Goal: Task Accomplishment & Management: Use online tool/utility

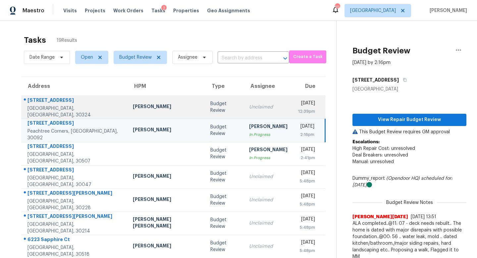
click at [249, 106] on div "Unclaimed" at bounding box center [268, 107] width 38 height 7
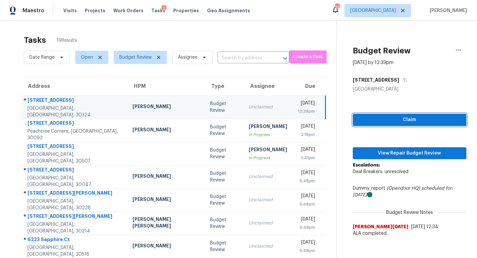
click at [393, 122] on span "Claim" at bounding box center [409, 120] width 103 height 8
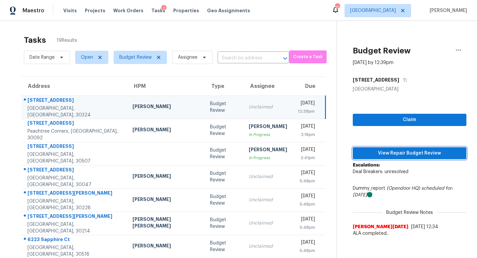
click at [392, 158] on button "View Repair Budget Review" at bounding box center [410, 153] width 114 height 12
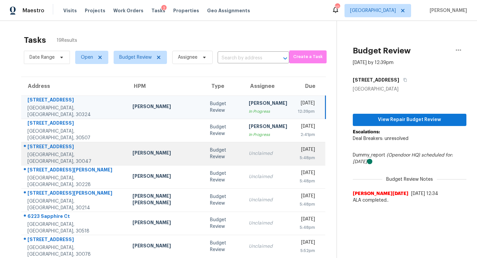
click at [249, 153] on div "Unclaimed" at bounding box center [268, 153] width 38 height 7
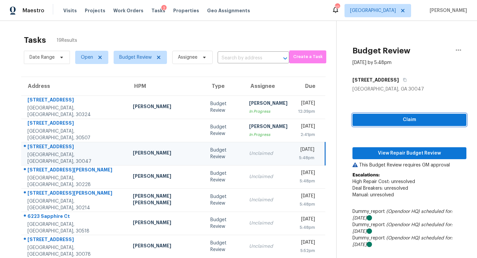
click at [367, 122] on span "Claim" at bounding box center [409, 120] width 103 height 8
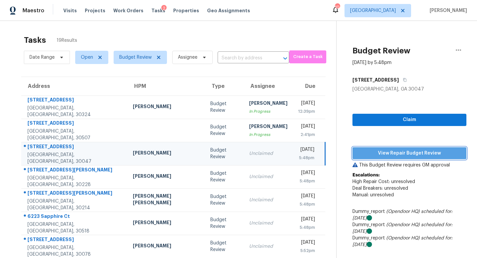
click at [368, 157] on button "View Repair Budget Review" at bounding box center [409, 153] width 114 height 12
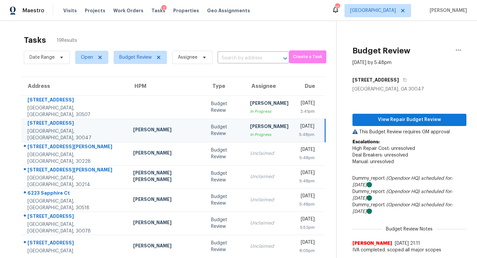
click at [250, 127] on div "[PERSON_NAME]" at bounding box center [269, 127] width 38 height 8
click at [391, 118] on span "View Repair Budget Review" at bounding box center [409, 120] width 103 height 8
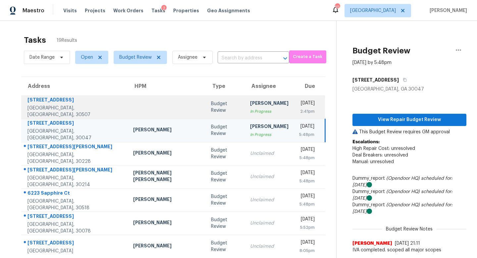
click at [250, 106] on div "[PERSON_NAME]" at bounding box center [269, 104] width 38 height 8
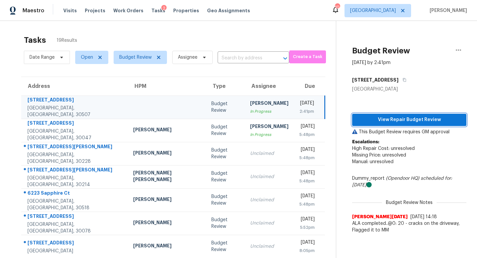
click at [357, 117] on span "View Repair Budget Review" at bounding box center [409, 120] width 104 height 8
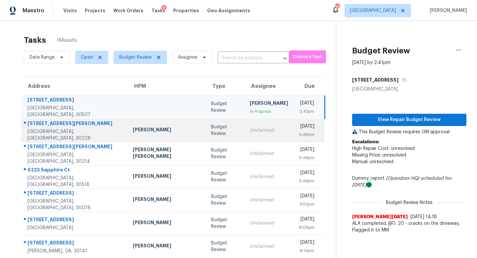
click at [250, 127] on div "Unclaimed" at bounding box center [269, 130] width 38 height 7
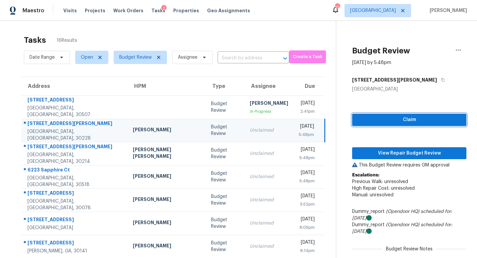
click at [419, 117] on span "Claim" at bounding box center [409, 120] width 104 height 8
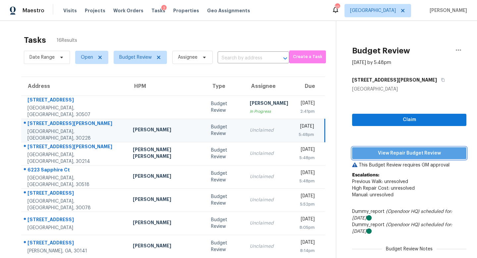
click at [407, 148] on button "View Repair Budget Review" at bounding box center [409, 153] width 114 height 12
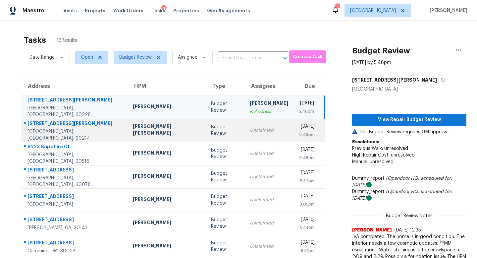
click at [299, 129] on div "[DATE]" at bounding box center [307, 127] width 16 height 8
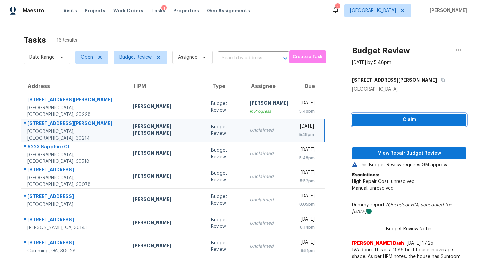
click at [381, 118] on span "Claim" at bounding box center [409, 120] width 104 height 8
click at [380, 165] on p "This Budget Review requires GM approval" at bounding box center [409, 165] width 114 height 7
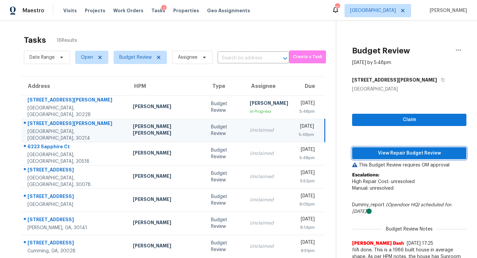
click at [382, 156] on span "View Repair Budget Review" at bounding box center [409, 153] width 104 height 8
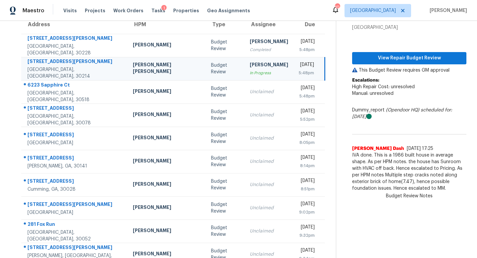
scroll to position [61, 0]
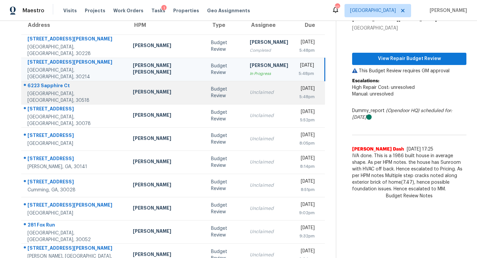
click at [250, 90] on div "Unclaimed" at bounding box center [269, 92] width 38 height 7
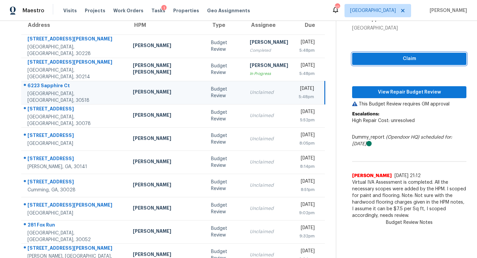
click at [385, 58] on span "Claim" at bounding box center [409, 59] width 104 height 8
click at [383, 82] on div "Claim View Repair Budget Review This Budget Review requires GM approval Escalat…" at bounding box center [409, 126] width 114 height 190
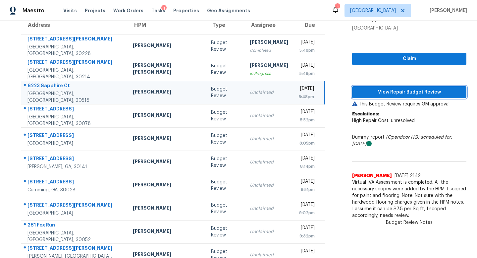
click at [383, 92] on span "View Repair Budget Review" at bounding box center [409, 92] width 104 height 8
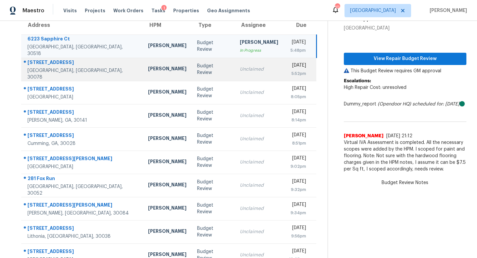
click at [289, 73] on div "5:52pm" at bounding box center [297, 73] width 17 height 7
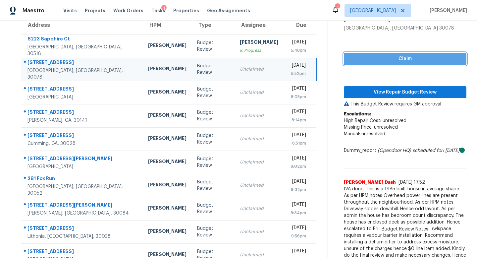
click at [403, 56] on span "Claim" at bounding box center [405, 59] width 112 height 8
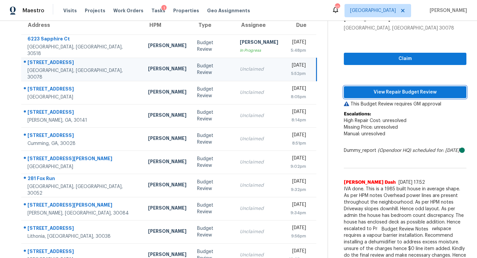
click at [397, 90] on span "View Repair Budget Review" at bounding box center [405, 92] width 112 height 8
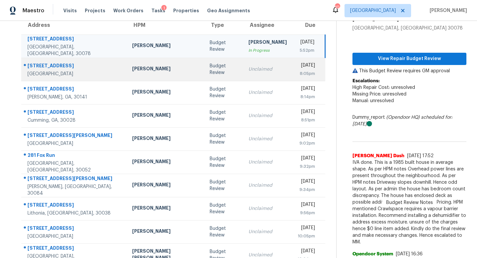
click at [248, 72] on div "Unclaimed" at bounding box center [267, 69] width 38 height 7
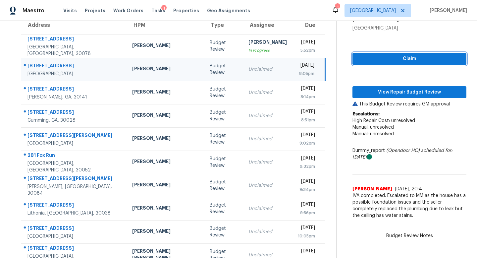
click at [376, 55] on span "Claim" at bounding box center [409, 59] width 103 height 8
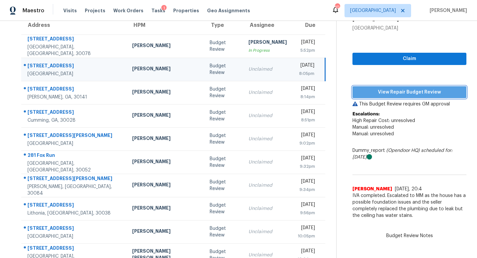
click at [380, 88] on span "View Repair Budget Review" at bounding box center [409, 92] width 103 height 8
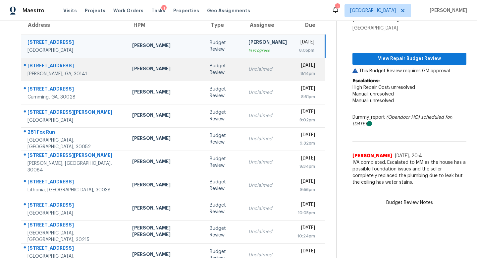
click at [210, 71] on div "Budget Review" at bounding box center [224, 69] width 28 height 13
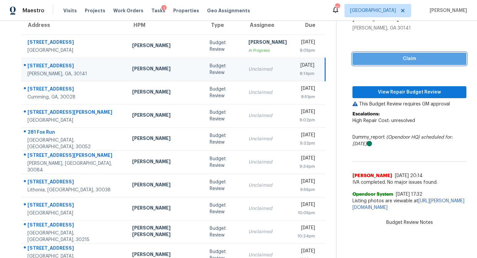
click at [406, 59] on span "Claim" at bounding box center [409, 59] width 103 height 8
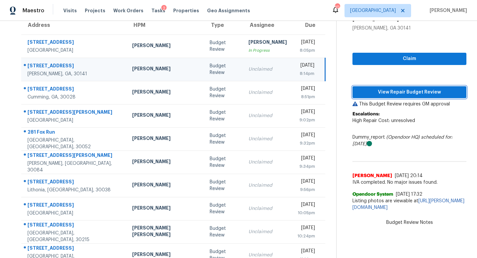
click at [396, 89] on span "View Repair Budget Review" at bounding box center [409, 92] width 103 height 8
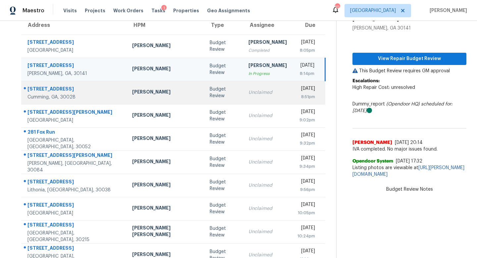
click at [248, 91] on div "Unclaimed" at bounding box center [267, 92] width 38 height 7
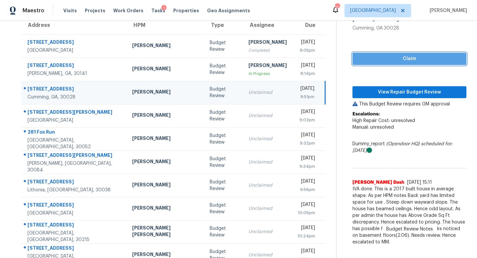
click at [358, 61] on span "Claim" at bounding box center [409, 59] width 103 height 8
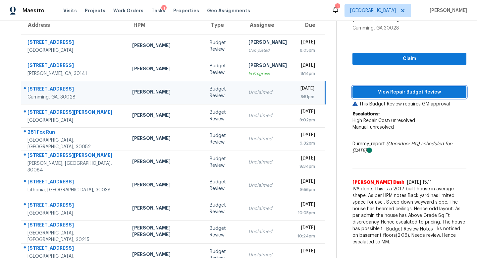
click at [370, 88] on span "View Repair Budget Review" at bounding box center [409, 92] width 103 height 8
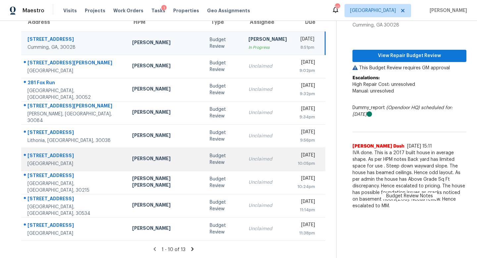
scroll to position [54, 0]
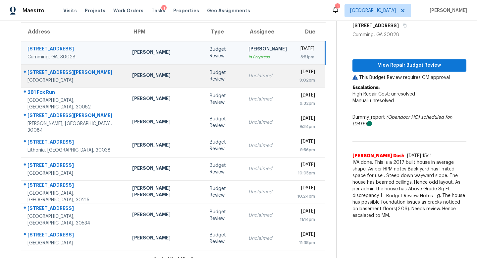
click at [248, 76] on div "Unclaimed" at bounding box center [267, 76] width 38 height 7
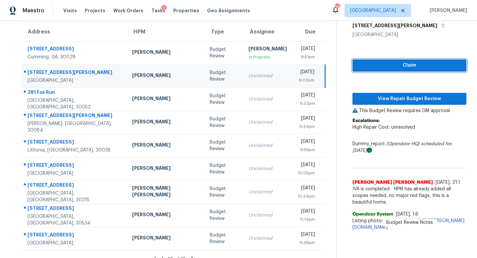
click at [407, 62] on span "Claim" at bounding box center [409, 65] width 103 height 8
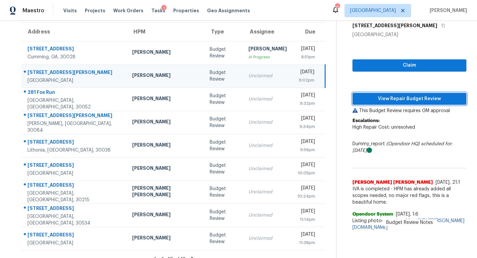
click at [396, 95] on span "View Repair Budget Review" at bounding box center [409, 99] width 103 height 8
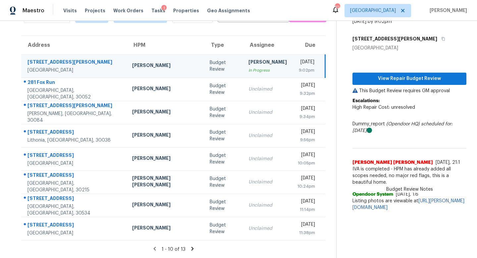
scroll to position [41, 0]
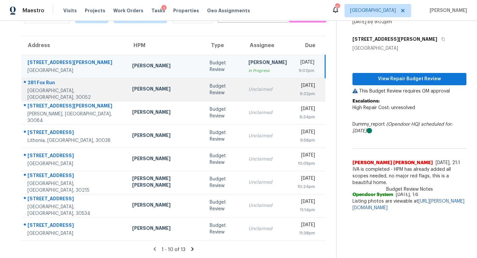
click at [250, 97] on td "Unclaimed" at bounding box center [267, 89] width 49 height 23
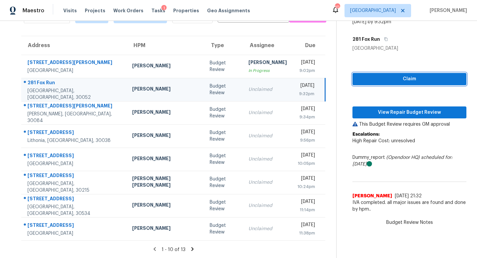
click at [367, 80] on span "Claim" at bounding box center [409, 79] width 103 height 8
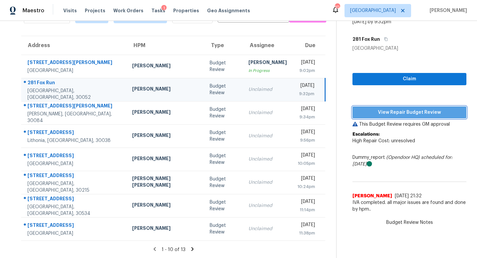
click at [373, 116] on span "View Repair Budget Review" at bounding box center [409, 112] width 103 height 8
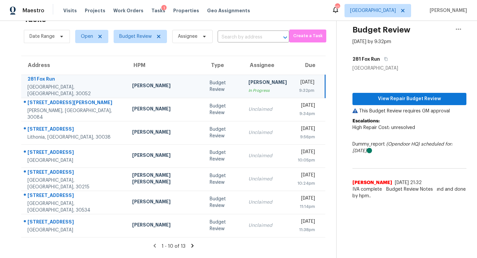
scroll to position [21, 0]
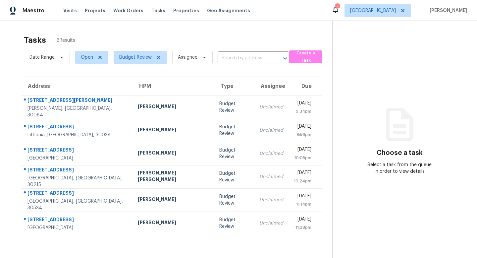
scroll to position [21, 0]
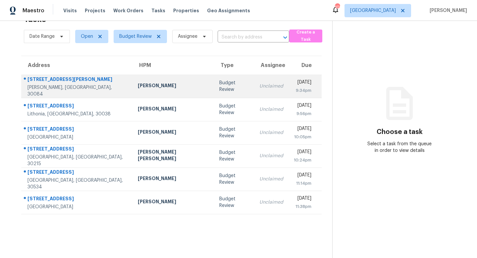
click at [160, 87] on div "[PERSON_NAME]" at bounding box center [173, 86] width 71 height 8
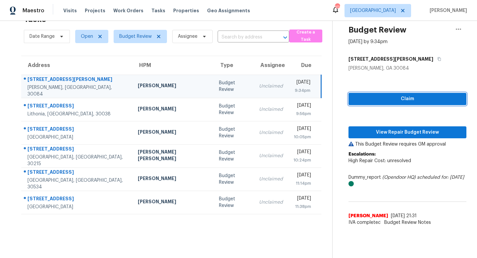
click at [364, 96] on span "Claim" at bounding box center [407, 99] width 107 height 8
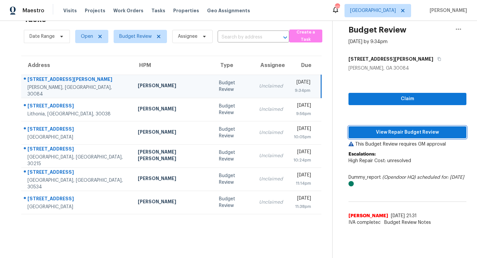
click at [367, 137] on button "View Repair Budget Review" at bounding box center [408, 132] width 118 height 12
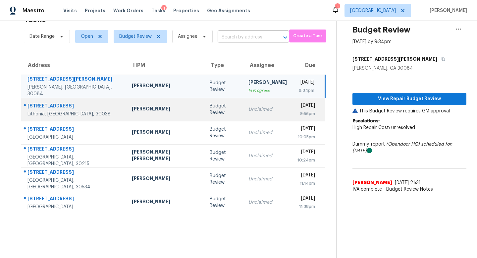
click at [158, 120] on td "[PERSON_NAME]" at bounding box center [166, 109] width 78 height 23
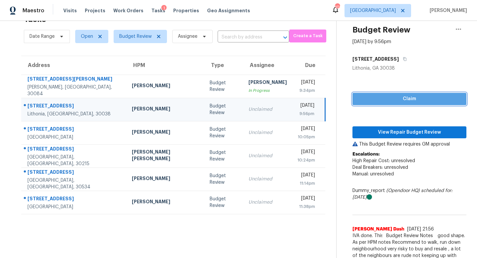
click at [389, 99] on span "Claim" at bounding box center [409, 99] width 103 height 8
click at [388, 124] on div "Claim View Repair Budget Review This Budget Review requires GM approval Escalat…" at bounding box center [409, 174] width 114 height 204
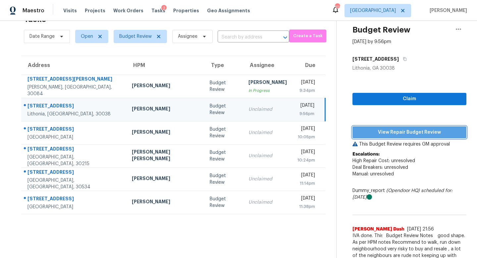
click at [388, 128] on span "View Repair Budget Review" at bounding box center [409, 132] width 103 height 8
